Goal: Task Accomplishment & Management: Manage account settings

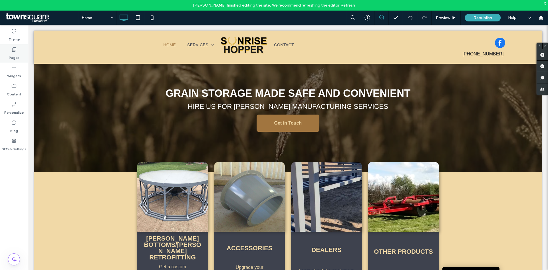
click at [7, 48] on div "Pages" at bounding box center [14, 53] width 28 height 18
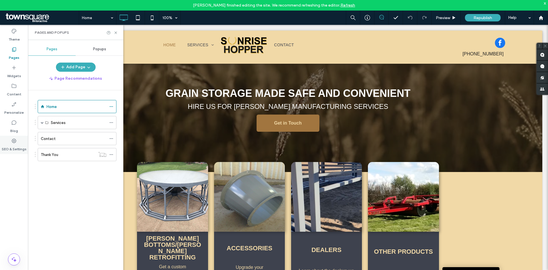
click at [13, 143] on icon at bounding box center [14, 141] width 6 height 6
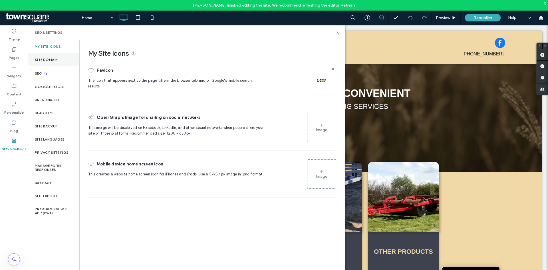
click at [53, 61] on label "Site Domain" at bounding box center [46, 60] width 23 height 4
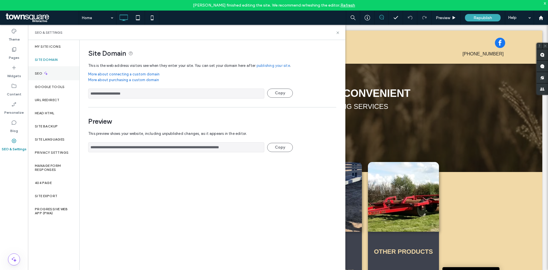
click at [53, 69] on div "SEO" at bounding box center [53, 73] width 51 height 14
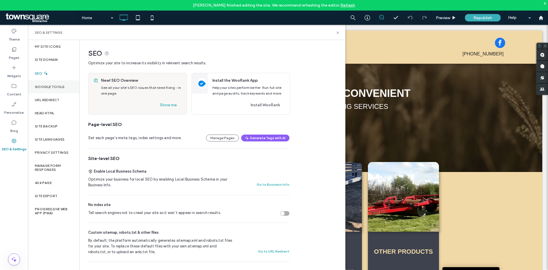
click at [48, 86] on label "Google Tools" at bounding box center [50, 87] width 30 height 4
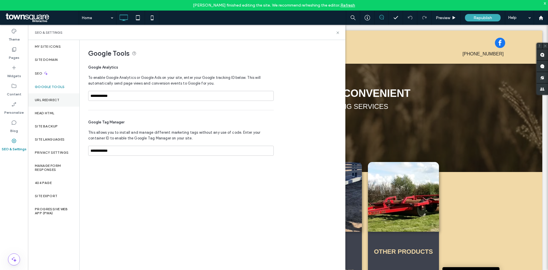
click at [49, 100] on label "URL Redirect" at bounding box center [47, 100] width 25 height 4
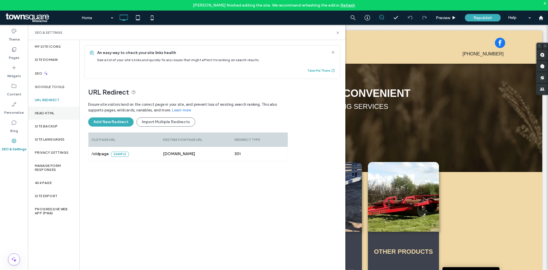
click at [49, 114] on label "Head HTML" at bounding box center [45, 113] width 20 height 4
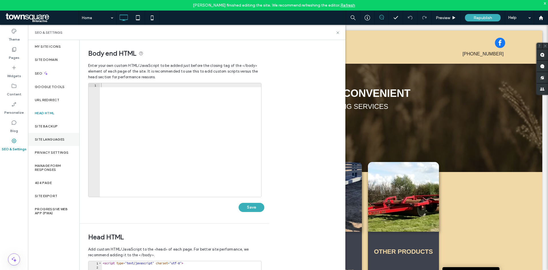
click at [57, 142] on div "Site Languages" at bounding box center [53, 139] width 51 height 13
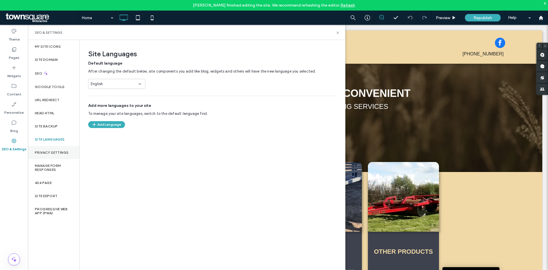
click at [55, 155] on div "Privacy Settings" at bounding box center [53, 152] width 51 height 13
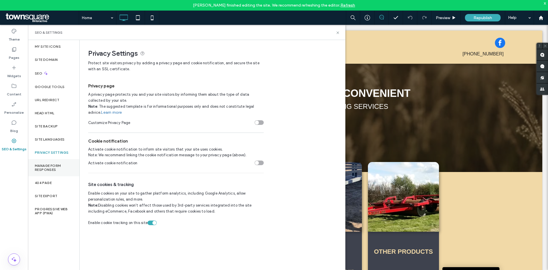
click at [53, 164] on label "Manage Form Responses" at bounding box center [54, 168] width 38 height 8
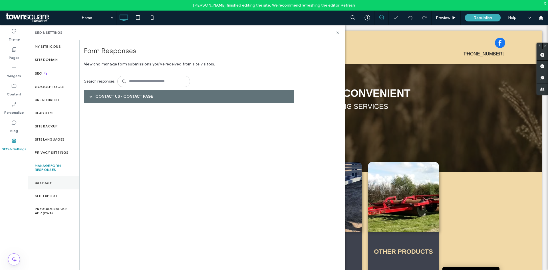
click at [56, 184] on div "404 Page" at bounding box center [53, 182] width 51 height 13
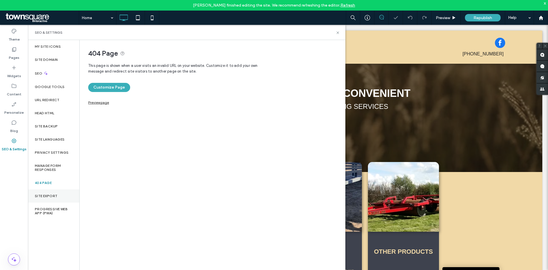
click at [50, 199] on div "Site Export" at bounding box center [53, 195] width 51 height 13
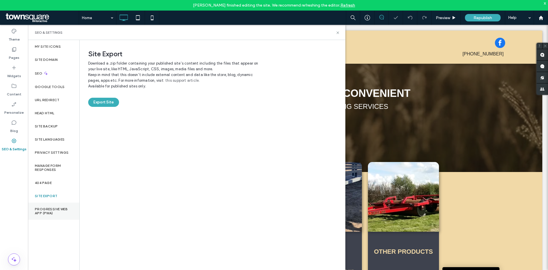
click at [55, 213] on label "Progressive Web App (PWA)" at bounding box center [54, 211] width 38 height 8
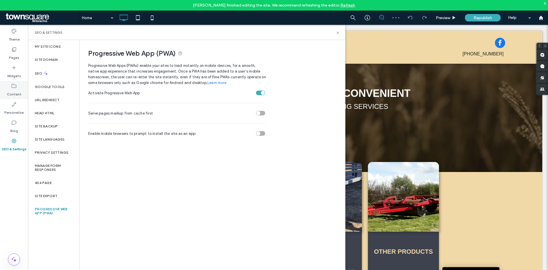
click at [17, 94] on label "Content" at bounding box center [14, 93] width 15 height 8
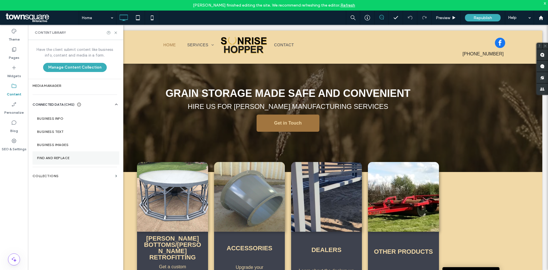
click at [59, 156] on label "Find and Replace" at bounding box center [76, 158] width 78 height 4
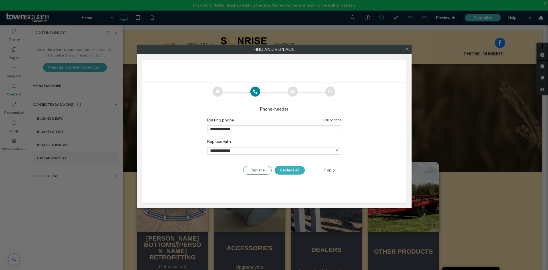
click at [59, 147] on div "**********" at bounding box center [274, 140] width 548 height 281
click at [406, 51] on icon at bounding box center [407, 49] width 8 height 8
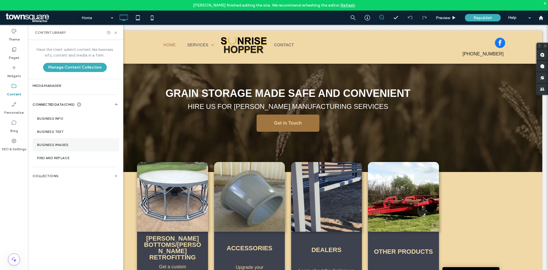
click at [85, 139] on section "Business Images" at bounding box center [76, 144] width 87 height 13
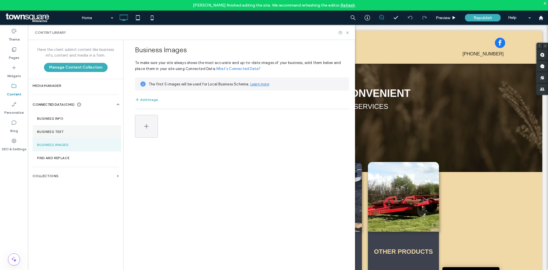
click at [44, 135] on section "Business Text" at bounding box center [77, 131] width 89 height 13
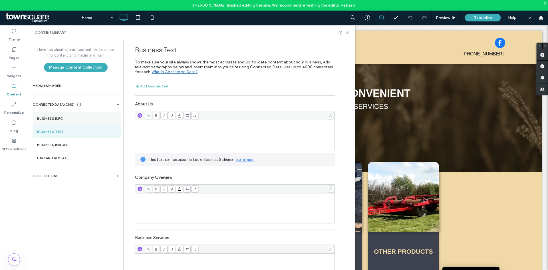
click at [62, 117] on label "Business Info" at bounding box center [76, 119] width 79 height 4
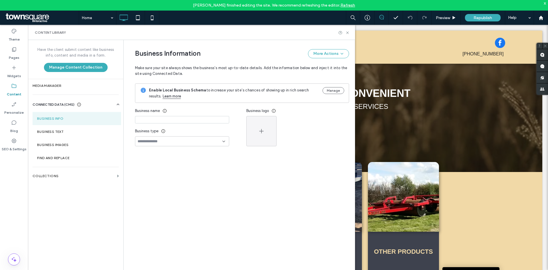
type input "**********"
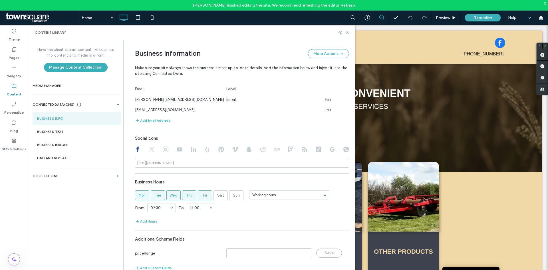
scroll to position [229, 0]
drag, startPoint x: 147, startPoint y: 159, endPoint x: 143, endPoint y: 161, distance: 4.5
click at [143, 161] on div "[URL][DOMAIN_NAME]" at bounding box center [155, 161] width 37 height 5
drag, startPoint x: 143, startPoint y: 161, endPoint x: 173, endPoint y: 163, distance: 30.4
click at [173, 164] on input at bounding box center [242, 161] width 214 height 10
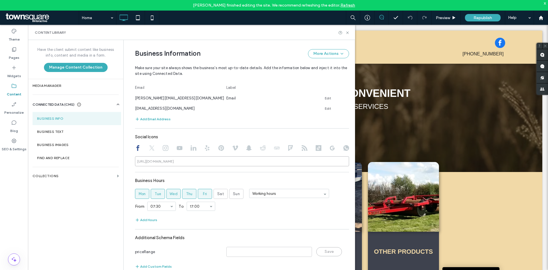
paste input "**********"
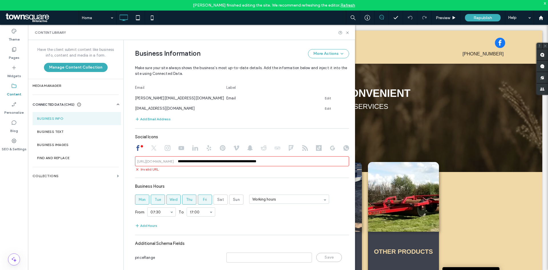
drag, startPoint x: 225, startPoint y: 160, endPoint x: 166, endPoint y: 162, distance: 58.9
click at [167, 162] on div "**********" at bounding box center [242, 161] width 214 height 10
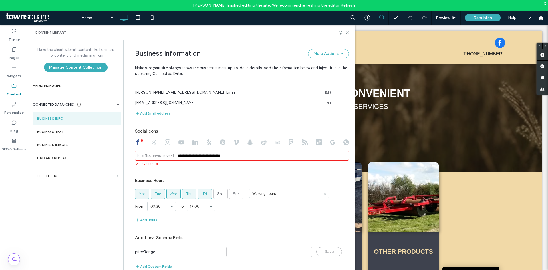
click at [311, 167] on div "**********" at bounding box center [242, 104] width 214 height 337
drag, startPoint x: 223, startPoint y: 155, endPoint x: 160, endPoint y: 155, distance: 62.6
click at [160, 155] on div "**********" at bounding box center [242, 156] width 214 height 10
paste input "*********"
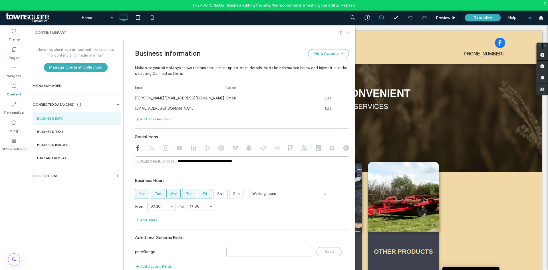
type input "**********"
click at [347, 31] on use at bounding box center [348, 32] width 2 height 2
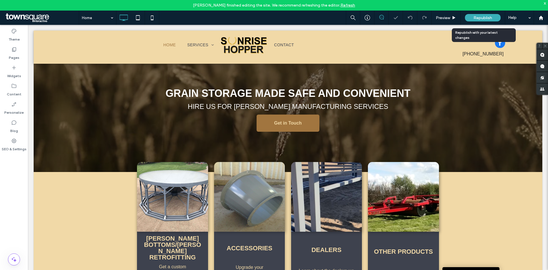
click at [484, 17] on span "Republish" at bounding box center [483, 17] width 19 height 5
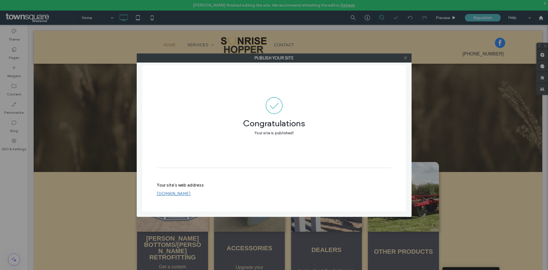
click at [405, 59] on icon at bounding box center [406, 58] width 4 height 4
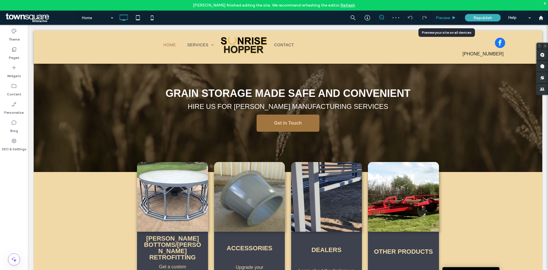
click at [445, 19] on span "Preview" at bounding box center [443, 17] width 14 height 5
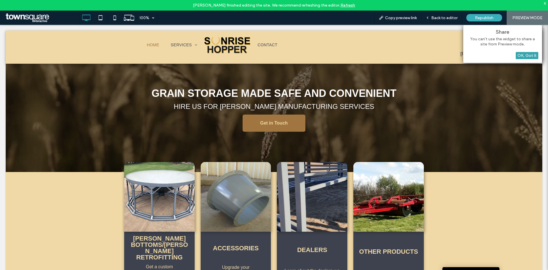
click at [524, 55] on div "OK, Got It" at bounding box center [527, 55] width 23 height 7
click at [525, 54] on div "OK, Got It" at bounding box center [527, 55] width 23 height 7
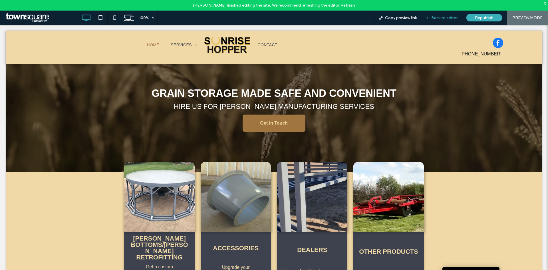
click at [428, 19] on icon at bounding box center [428, 18] width 4 height 4
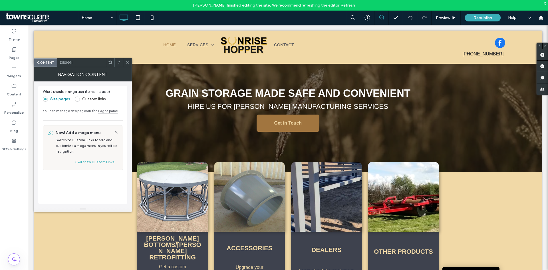
click at [111, 62] on use at bounding box center [111, 63] width 4 height 4
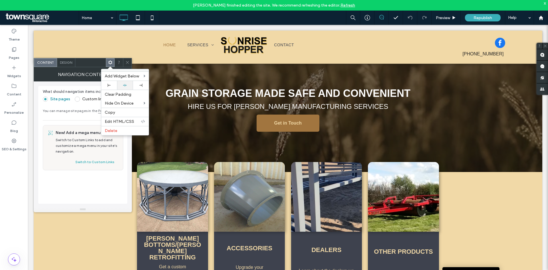
click at [121, 83] on div at bounding box center [125, 85] width 16 height 9
click at [111, 85] on icon at bounding box center [109, 85] width 3 height 3
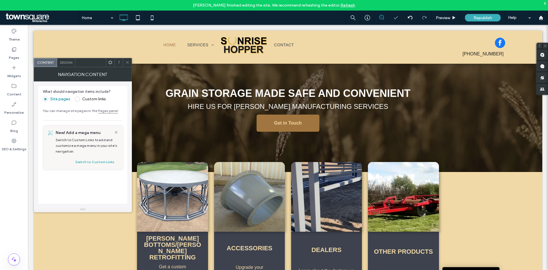
click at [112, 64] on icon at bounding box center [110, 62] width 4 height 4
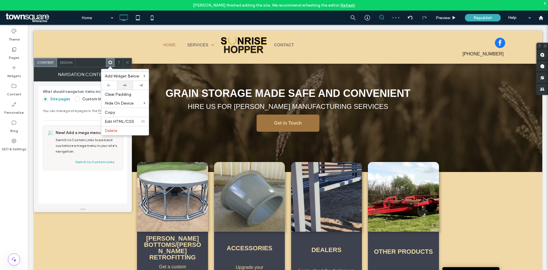
click at [122, 86] on div at bounding box center [125, 85] width 10 height 4
click at [128, 62] on use at bounding box center [127, 62] width 3 height 3
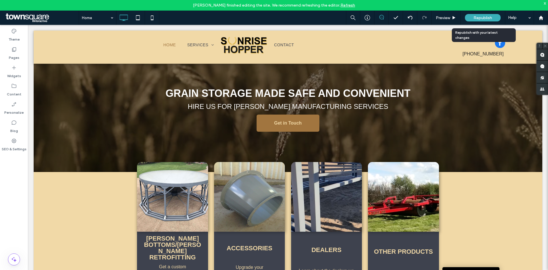
click at [490, 19] on span "Republish" at bounding box center [483, 17] width 19 height 5
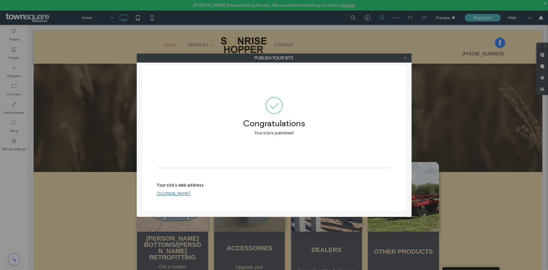
click at [405, 55] on span at bounding box center [406, 58] width 4 height 9
